Goal: Task Accomplishment & Management: Use online tool/utility

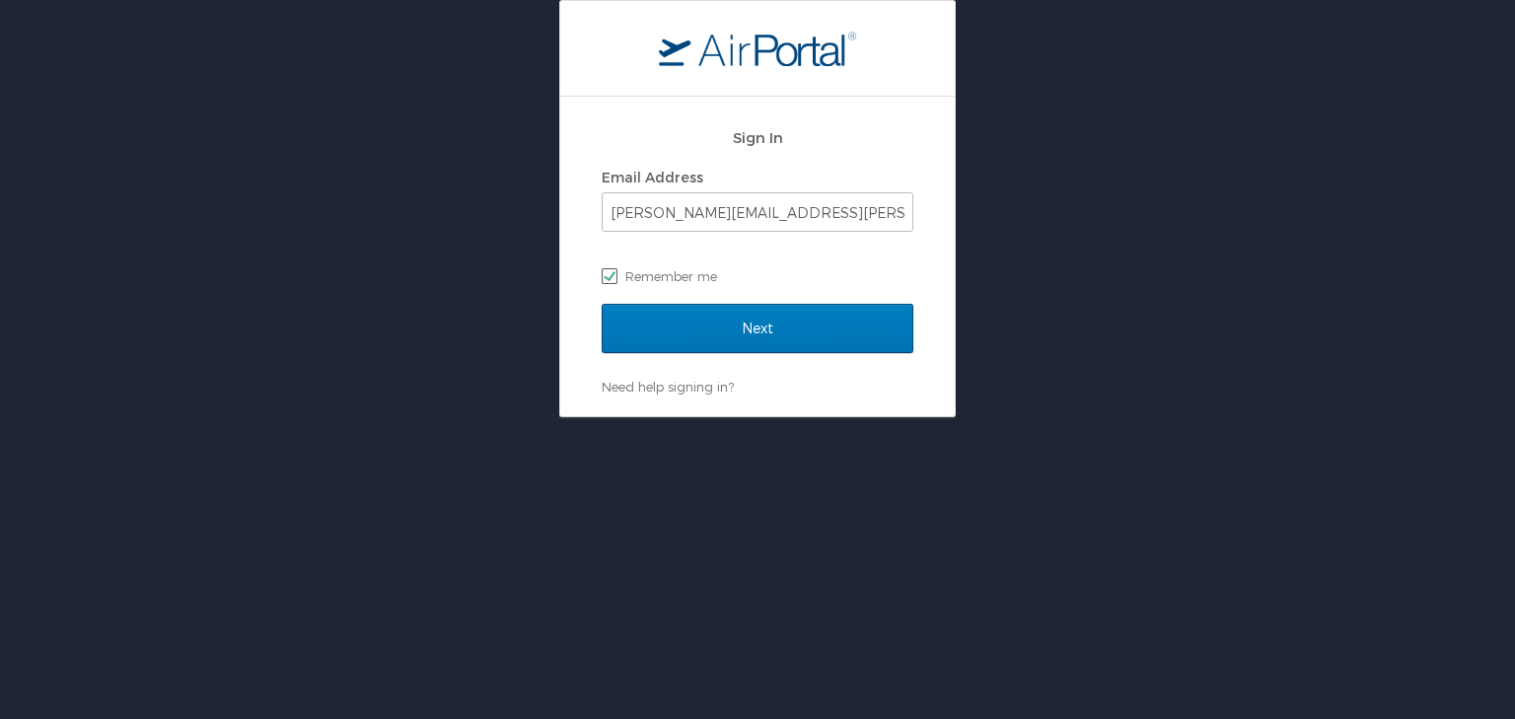
click at [707, 285] on label "Remember me" at bounding box center [757, 276] width 312 height 30
click at [614, 281] on input "Remember me" at bounding box center [607, 274] width 13 height 13
click at [611, 274] on label "Remember me" at bounding box center [757, 276] width 312 height 30
click at [611, 274] on input "Remember me" at bounding box center [607, 274] width 13 height 13
checkbox input "true"
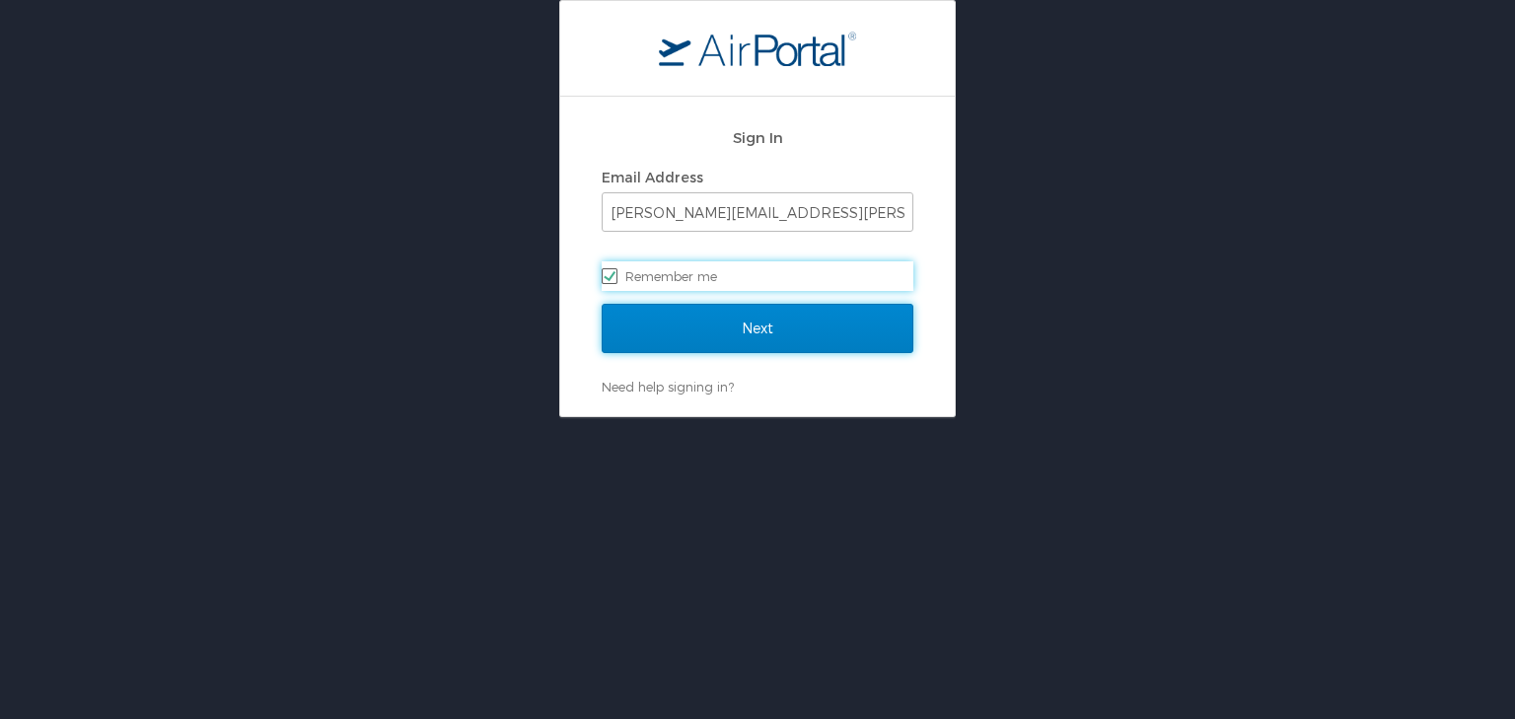
click at [743, 316] on input "Next" at bounding box center [757, 328] width 312 height 49
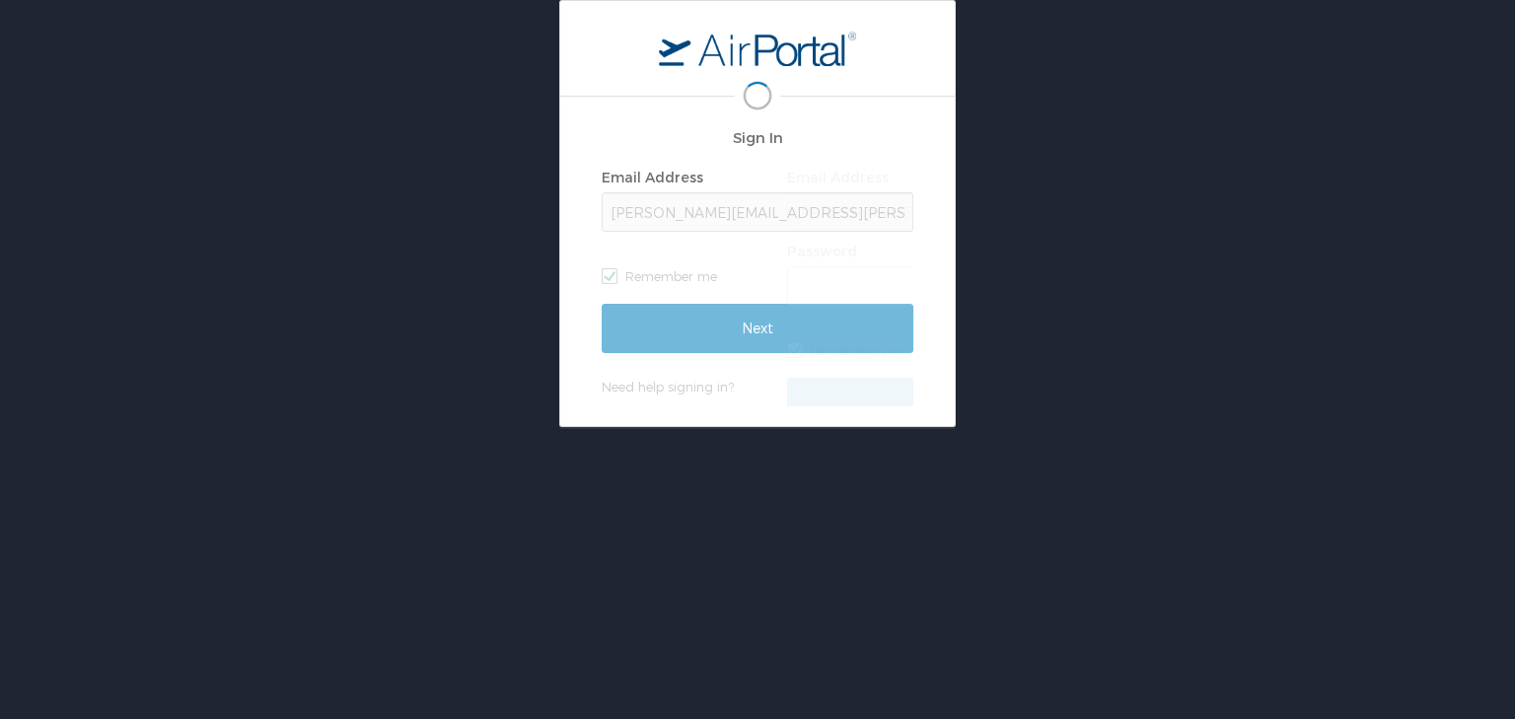
scroll to position [0, 3]
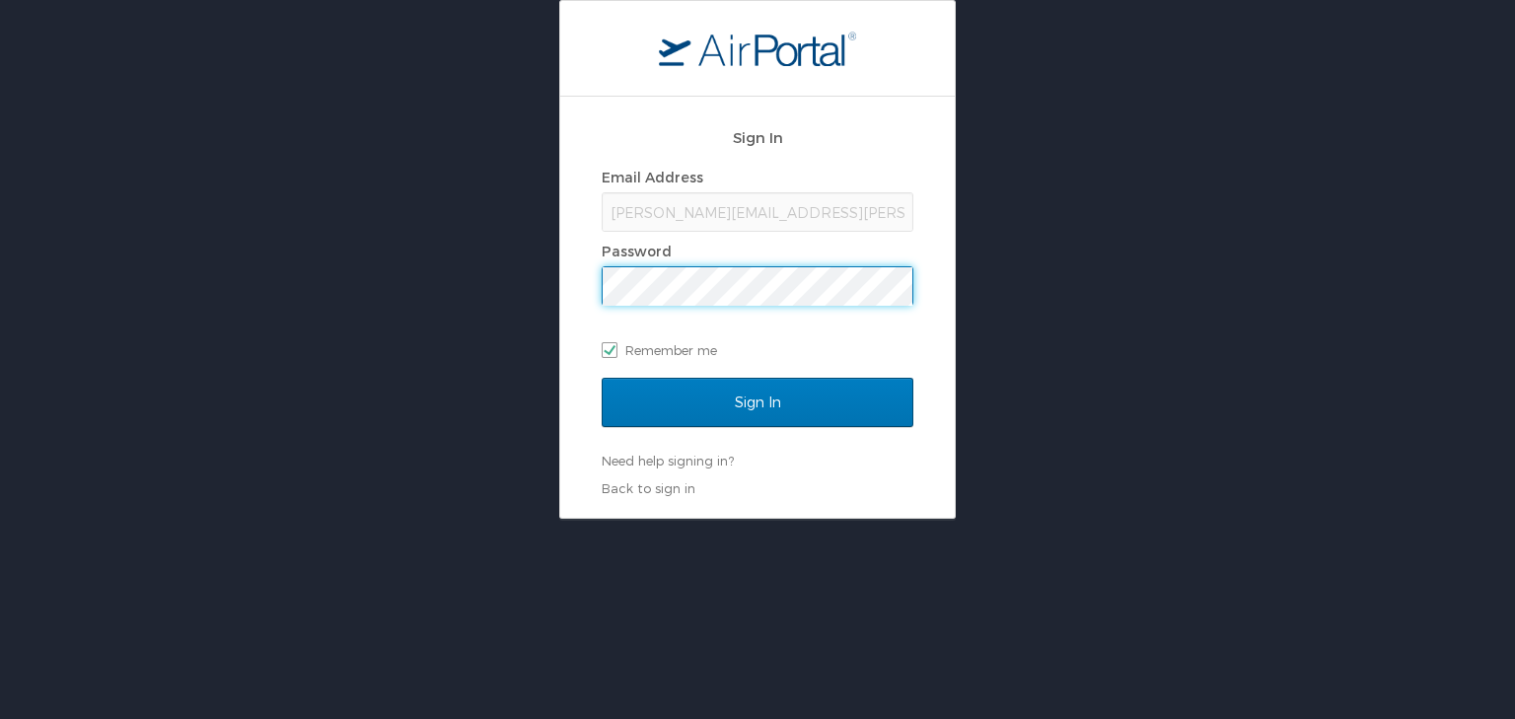
click at [601, 378] on input "Sign In" at bounding box center [757, 402] width 312 height 49
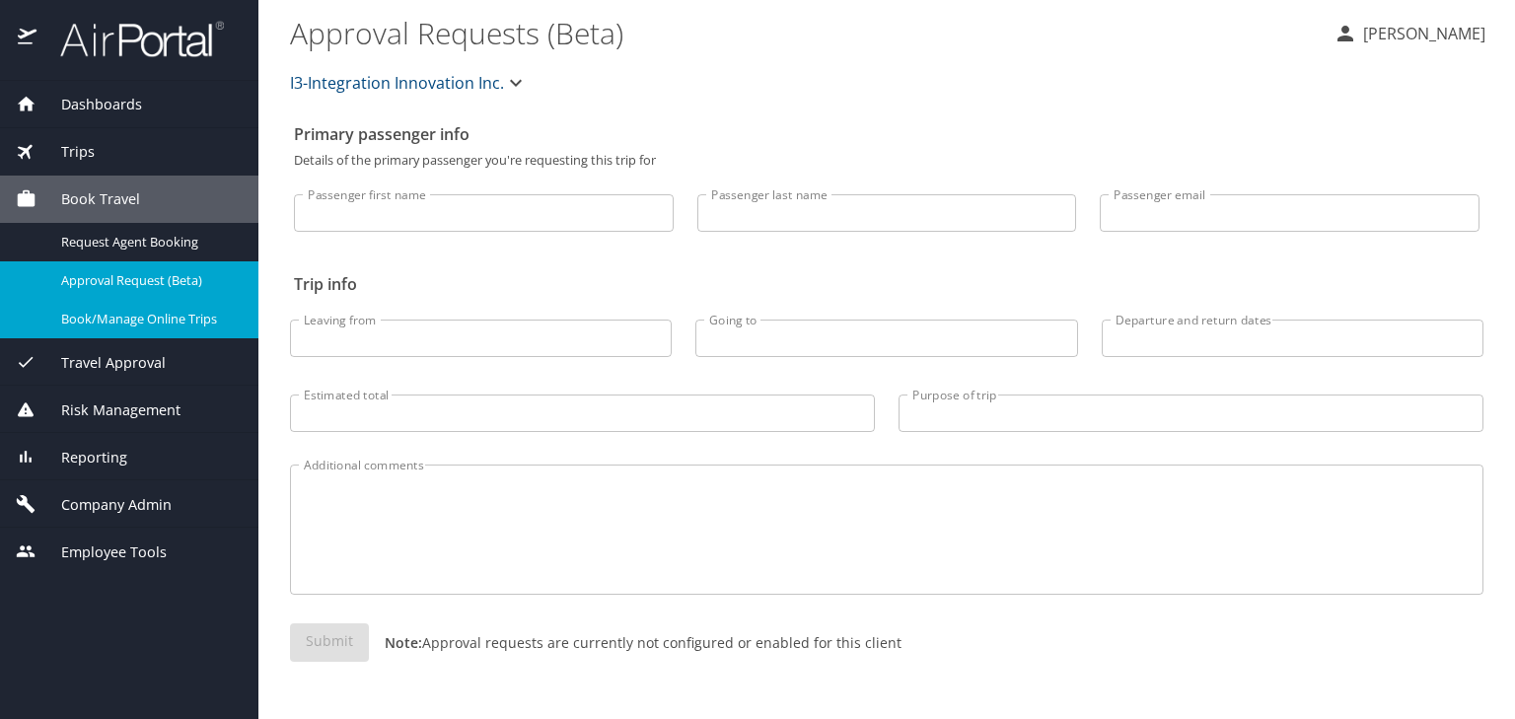
click at [147, 300] on link "Book/Manage Online Trips" at bounding box center [129, 319] width 258 height 38
